Goal: Information Seeking & Learning: Learn about a topic

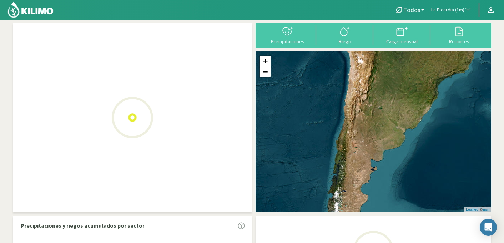
click at [456, 11] on span "La Picardia (1m)" at bounding box center [448, 9] width 33 height 7
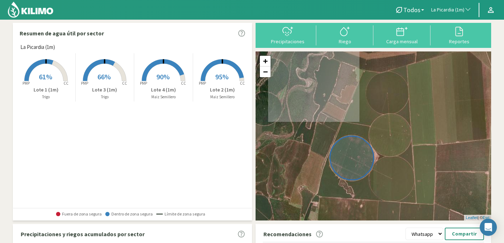
click at [456, 11] on span "La Picardia (1m)" at bounding box center [448, 9] width 33 height 7
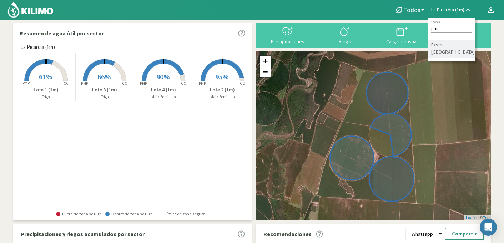
type input "punt"
click at [456, 49] on li "Exser [GEOGRAPHIC_DATA]" at bounding box center [452, 49] width 48 height 18
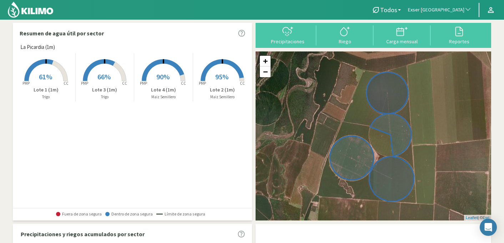
click at [462, 9] on span "Exser [GEOGRAPHIC_DATA]" at bounding box center [436, 9] width 56 height 7
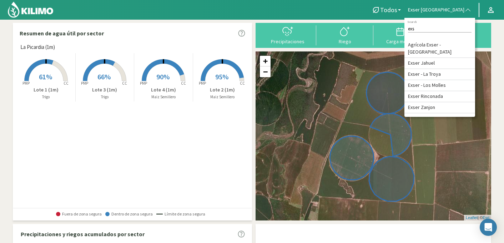
type input "exse"
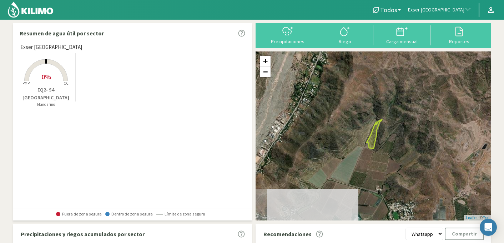
click at [53, 67] on rect at bounding box center [46, 81] width 57 height 57
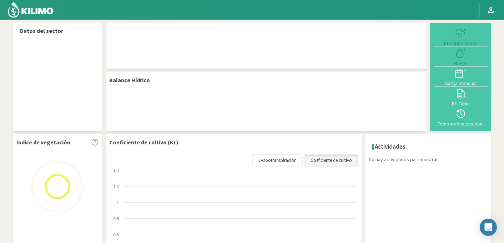
select select "95: Object"
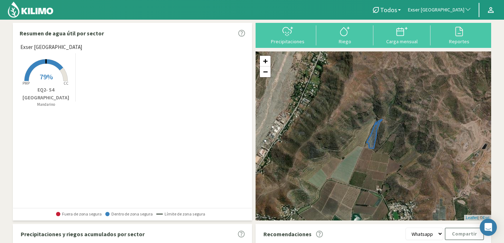
click at [61, 69] on icon at bounding box center [45, 70] width 43 height 22
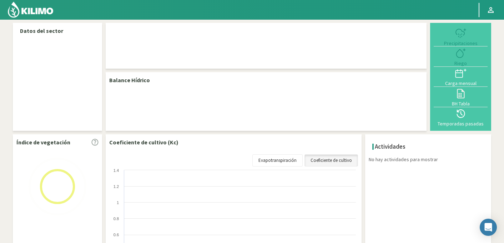
select select "95: Object"
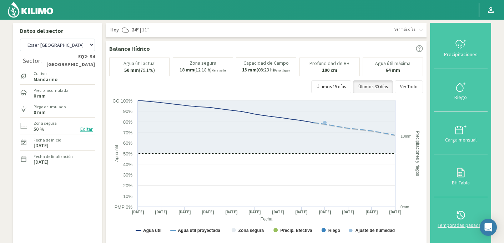
click at [461, 216] on icon at bounding box center [461, 214] width 11 height 11
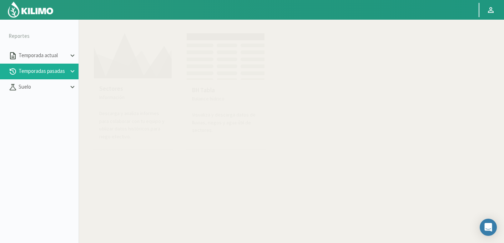
click at [117, 98] on p "Información" at bounding box center [132, 98] width 67 height 8
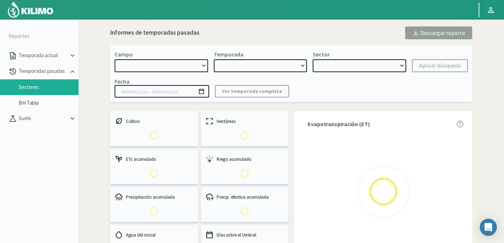
select select "0: Object"
type input "20/10/2023 - 13/06/2024"
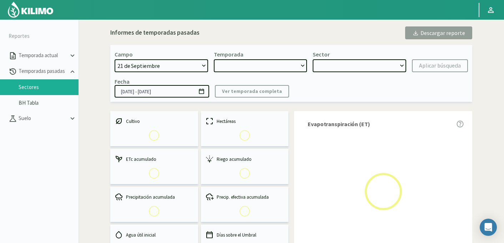
select select "0: 2023"
select select "0: Object"
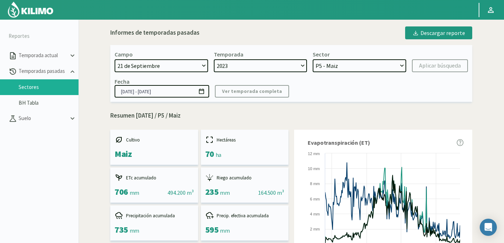
click at [166, 67] on select "21 de Septiembre 8 Fuegos Acograpes - Ag. Carlos Muñoz Herrera Acograpes - Ag. …" at bounding box center [162, 65] width 94 height 13
select select "734: Object"
click at [115, 59] on select "21 de Septiembre 8 Fuegos Acograpes - Ag. Carlos Muñoz Herrera Acograpes - Ag. …" at bounding box center [162, 65] width 94 height 13
select select
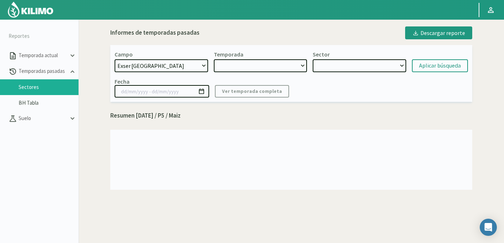
select select "2: 2024"
select select "7: Object"
click at [302, 63] on select at bounding box center [261, 65] width 94 height 13
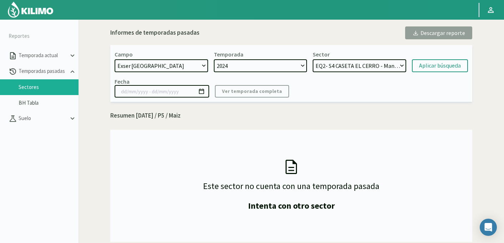
click at [214, 59] on select "2024" at bounding box center [261, 65] width 94 height 13
click at [429, 67] on div "Aplicar búsqueda" at bounding box center [440, 65] width 42 height 9
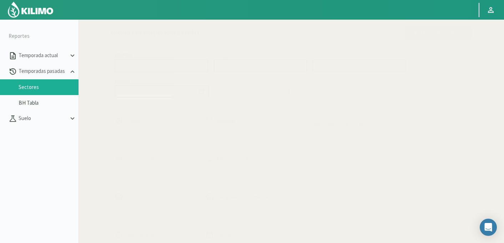
select select "734: Object"
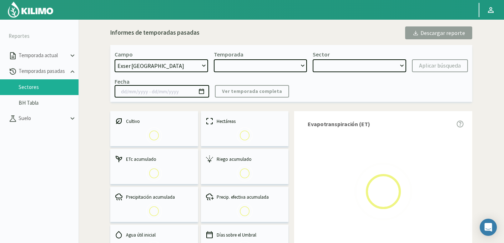
type input "18/10/2024 - 17/09/2025"
select select "0: 2024"
select select "0: Object"
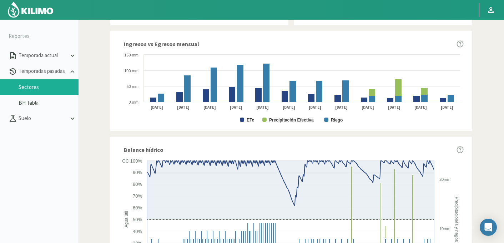
scroll to position [431, 0]
